Goal: Task Accomplishment & Management: Use online tool/utility

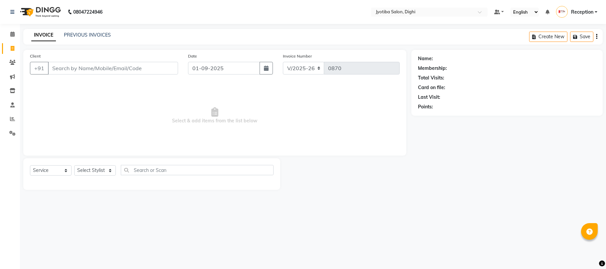
select select "643"
select select "service"
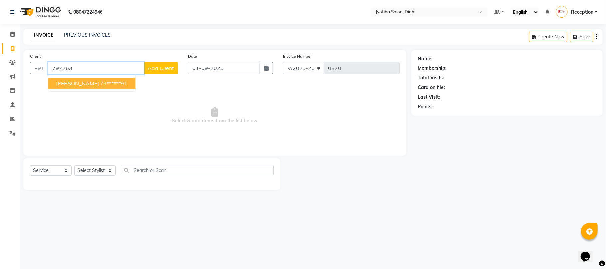
click at [113, 84] on ngb-highlight "79******91" at bounding box center [113, 83] width 27 height 7
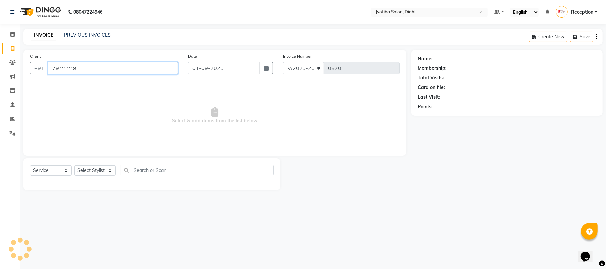
type input "79******91"
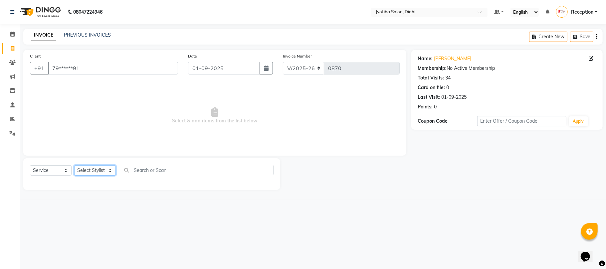
click at [86, 173] on select "Select Stylist anuj [PERSON_NAME] Prem Reception [PERSON_NAME]" at bounding box center [95, 170] width 42 height 10
select select "59471"
click at [74, 165] on select "Select Stylist anuj [PERSON_NAME] Prem Reception [PERSON_NAME]" at bounding box center [95, 170] width 42 height 10
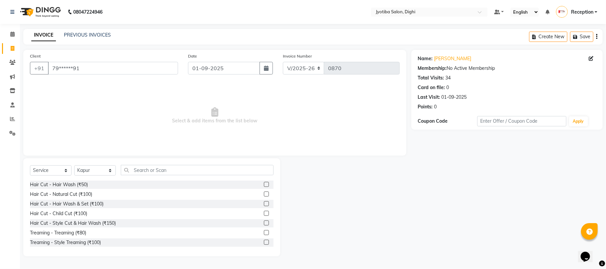
click at [264, 242] on label at bounding box center [266, 242] width 5 height 5
click at [264, 242] on input "checkbox" at bounding box center [266, 243] width 4 height 4
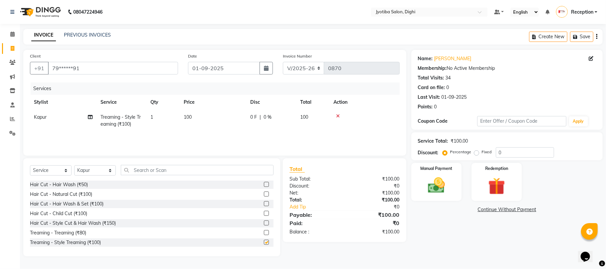
checkbox input "false"
click at [529, 210] on link "Continue Without Payment" at bounding box center [507, 209] width 189 height 7
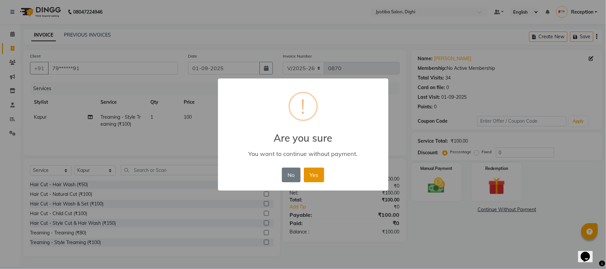
click at [317, 175] on button "Yes" at bounding box center [314, 175] width 20 height 15
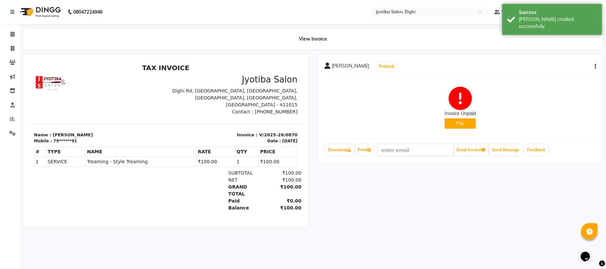
click at [457, 120] on button "Pay" at bounding box center [460, 123] width 31 height 10
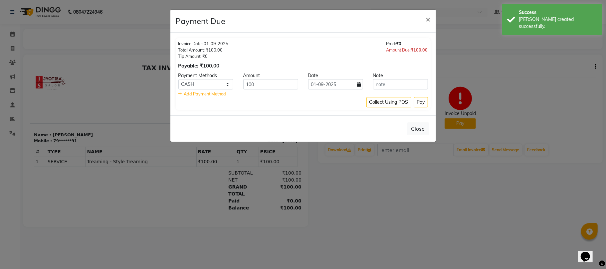
click at [178, 83] on div "CASH ONLINE CARD" at bounding box center [205, 84] width 65 height 10
click at [197, 83] on select "CASH ONLINE CARD" at bounding box center [205, 84] width 55 height 10
select select "3"
click at [178, 80] on select "CASH ONLINE CARD" at bounding box center [205, 84] width 55 height 10
click at [420, 103] on button "Pay" at bounding box center [421, 102] width 14 height 10
